Goal: Information Seeking & Learning: Learn about a topic

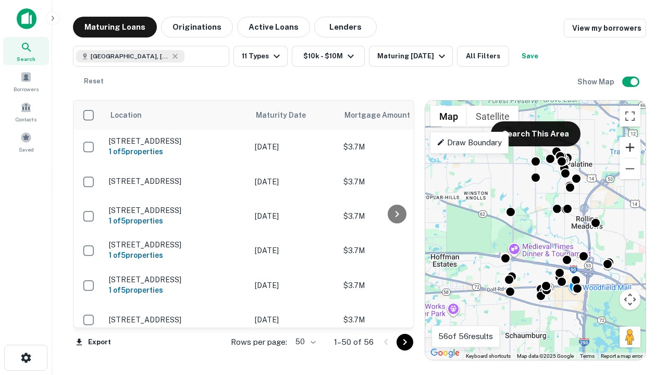
click at [630, 147] on button "Zoom in" at bounding box center [629, 147] width 21 height 21
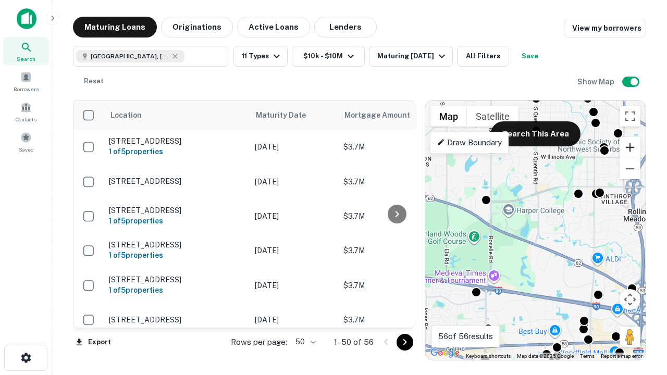
click at [630, 147] on button "Zoom in" at bounding box center [629, 147] width 21 height 21
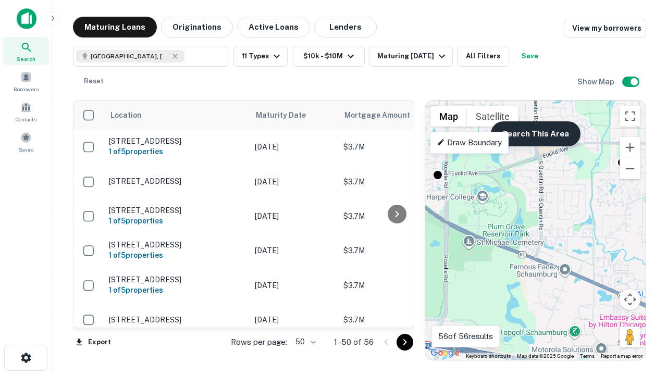
click at [535, 134] on button "Search This Area" at bounding box center [536, 133] width 90 height 25
